Goal: Use online tool/utility: Utilize a website feature to perform a specific function

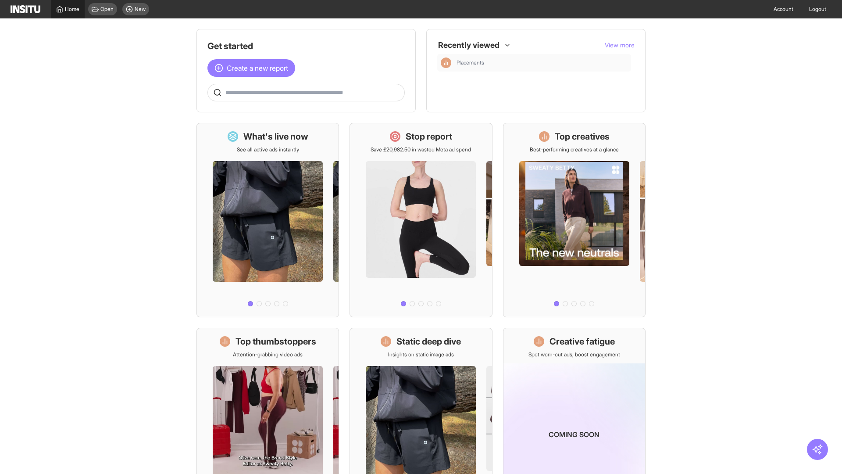
click at [68, 9] on span "Home" at bounding box center [72, 9] width 14 height 7
click at [253, 68] on span "Create a new report" at bounding box center [257, 68] width 61 height 11
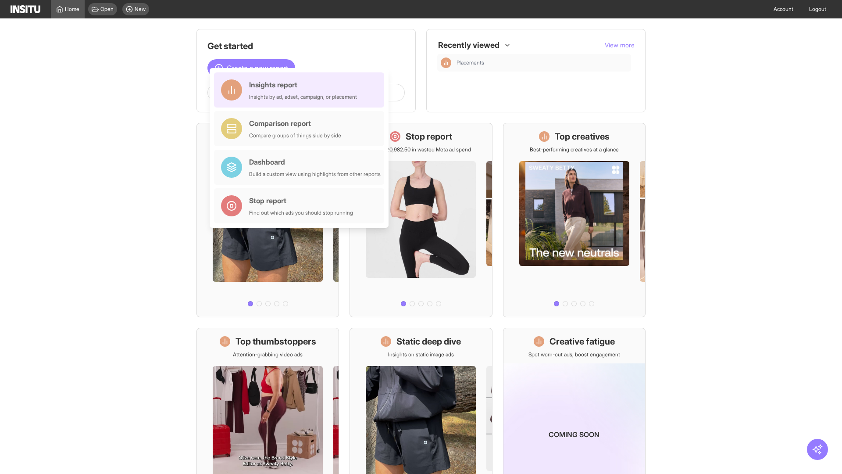
click at [301, 90] on div "Insights report Insights by ad, adset, campaign, or placement" at bounding box center [303, 89] width 108 height 21
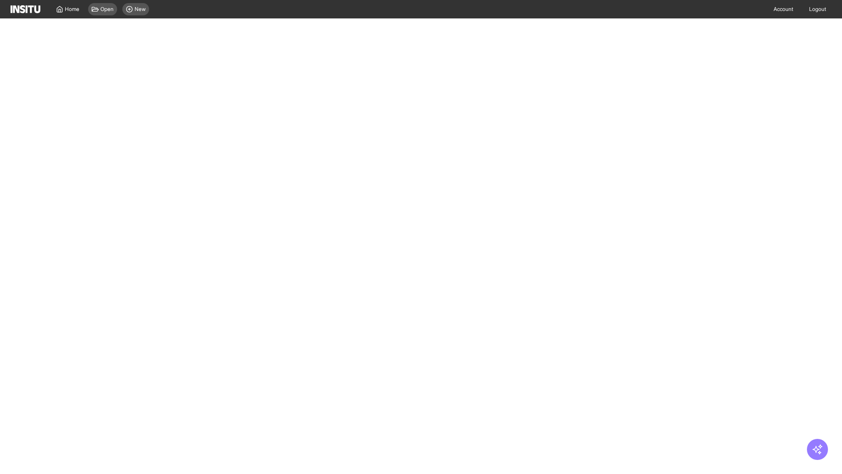
select select "**"
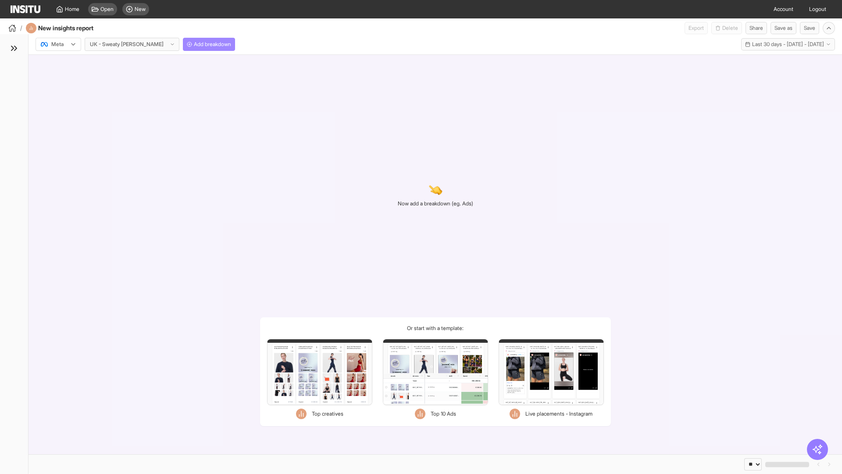
click at [194, 44] on span "Add breakdown" at bounding box center [212, 44] width 37 height 7
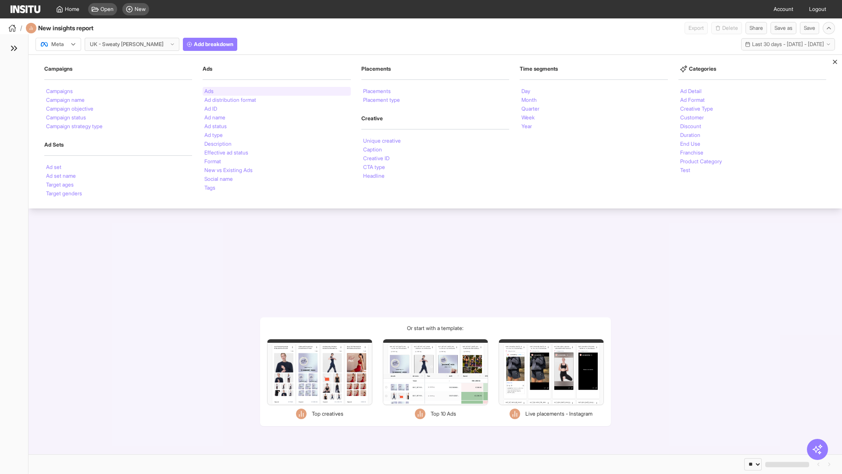
click at [209, 91] on li "Ads" at bounding box center [208, 91] width 9 height 5
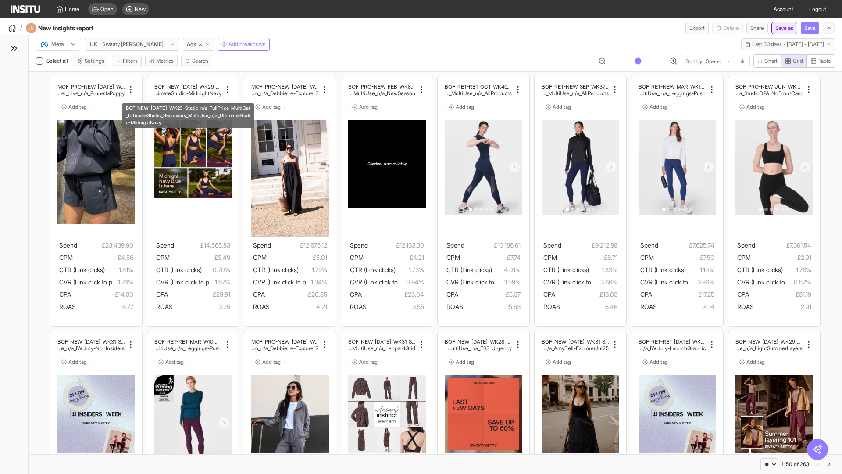
click at [782, 28] on button "Save as" at bounding box center [784, 28] width 26 height 12
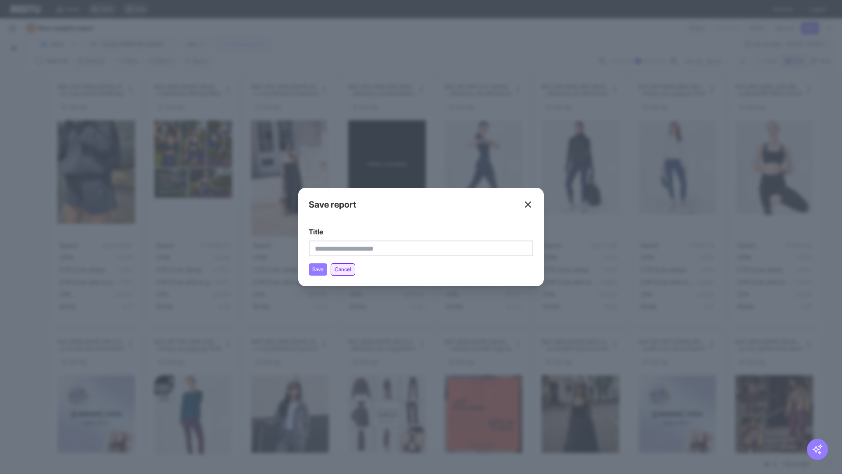
click at [345, 269] on button "Cancel" at bounding box center [343, 269] width 25 height 12
